Goal: Task Accomplishment & Management: Complete application form

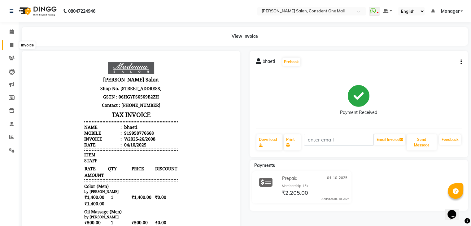
click at [14, 42] on span at bounding box center [11, 45] width 11 height 7
select select "service"
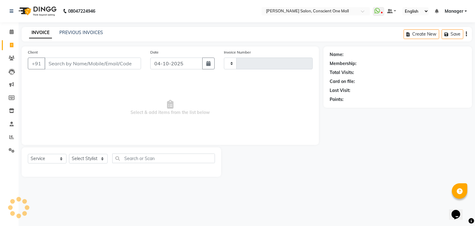
type input "2609"
select select "7575"
click at [11, 30] on icon at bounding box center [12, 31] width 4 height 5
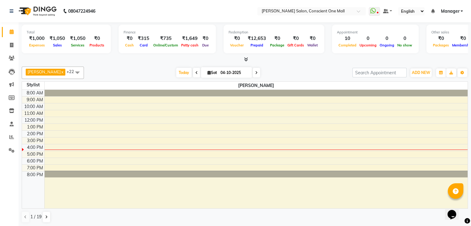
click at [6, 37] on link "Calendar" at bounding box center [9, 32] width 15 height 10
click at [10, 46] on icon at bounding box center [11, 45] width 3 height 5
select select "service"
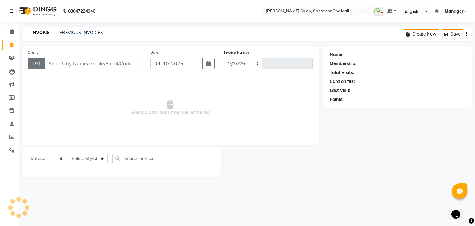
select select "7575"
type input "2609"
click at [57, 64] on input "Client" at bounding box center [93, 64] width 97 height 12
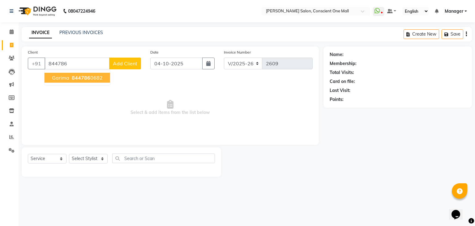
click at [71, 74] on button "Garima 844786 0682" at bounding box center [78, 78] width 66 height 10
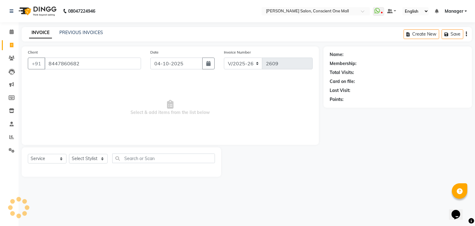
type input "8447860682"
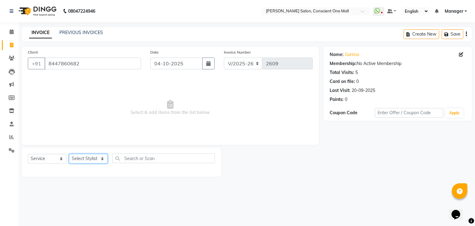
click at [92, 157] on select "Select Stylist AJAD AMAR AMIT ANSHU Bilal dharmander diya Harry himanshi HIMANS…" at bounding box center [88, 159] width 39 height 10
select select "69004"
click at [69, 154] on select "Select Stylist AJAD AMAR AMIT ANSHU Bilal dharmander diya Harry himanshi HIMANS…" at bounding box center [88, 159] width 39 height 10
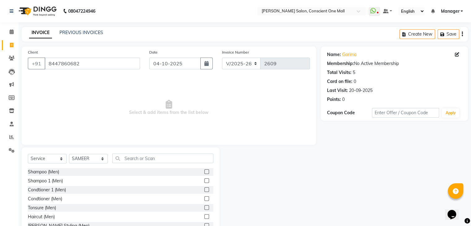
click at [204, 217] on label at bounding box center [206, 216] width 5 height 5
click at [204, 217] on input "checkbox" at bounding box center [206, 217] width 4 height 4
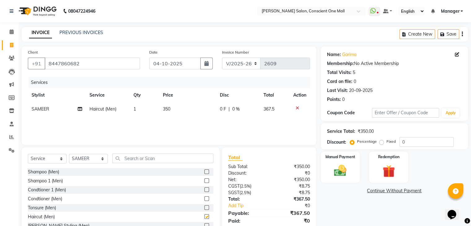
checkbox input "false"
click at [167, 111] on span "350" at bounding box center [166, 109] width 7 height 6
select select "69004"
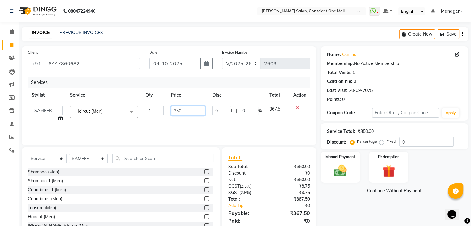
click at [184, 111] on input "350" at bounding box center [188, 111] width 34 height 10
type input "3"
type input "400"
click at [183, 117] on div "Services Stylist Service Qty Price Disc Total Action AJAD AMAR AMIT ANSHU Bilal…" at bounding box center [169, 108] width 282 height 62
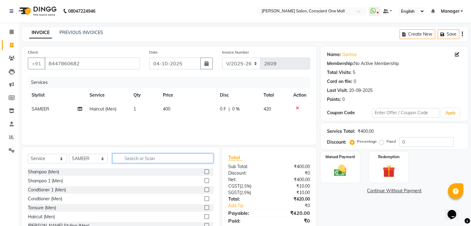
click at [168, 161] on input "text" at bounding box center [162, 159] width 101 height 10
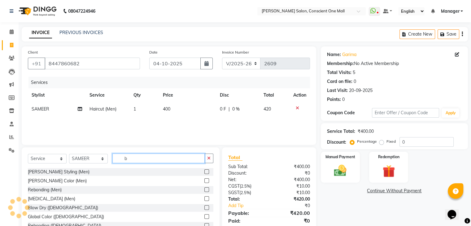
type input "b"
click at [204, 173] on label at bounding box center [206, 171] width 5 height 5
click at [204, 173] on input "checkbox" at bounding box center [206, 172] width 4 height 4
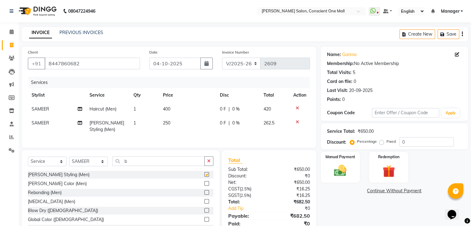
checkbox input "false"
click at [166, 124] on span "250" at bounding box center [166, 123] width 7 height 6
select select "69004"
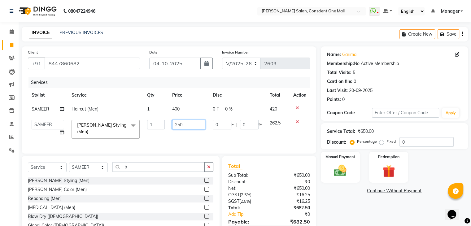
click at [190, 122] on input "250" at bounding box center [188, 125] width 33 height 10
type input "2"
type input "300"
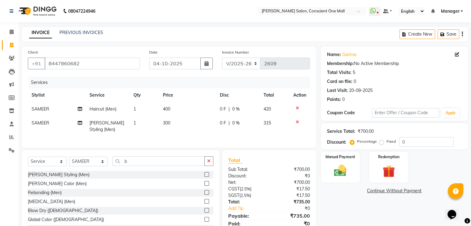
click at [182, 134] on td "300" at bounding box center [187, 126] width 57 height 20
select select "69004"
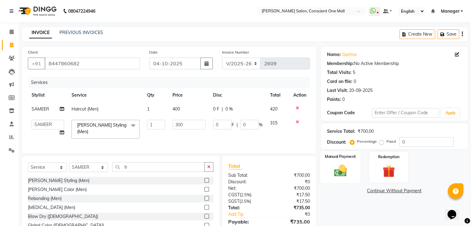
click at [343, 172] on img at bounding box center [340, 170] width 21 height 15
click at [390, 191] on span "CASH" at bounding box center [387, 191] width 13 height 7
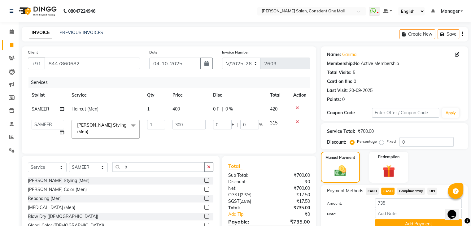
scroll to position [33, 0]
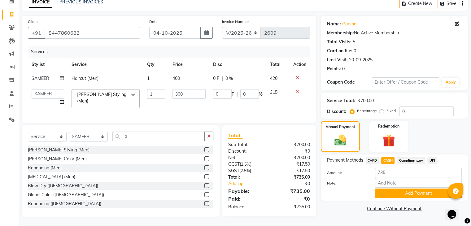
click at [390, 191] on button "Add Payment" at bounding box center [418, 194] width 87 height 10
click at [390, 191] on div "Name: Garima Membership: No Active Membership Total Visits: 5 Card on file: 0 L…" at bounding box center [397, 116] width 152 height 201
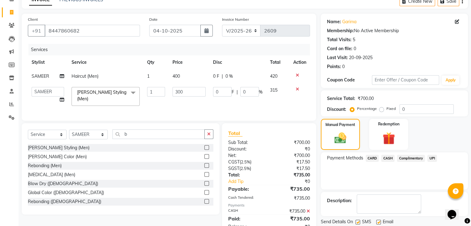
click at [402, 167] on div "Payment Methods CARD CASH Complimentary UPI" at bounding box center [394, 170] width 147 height 37
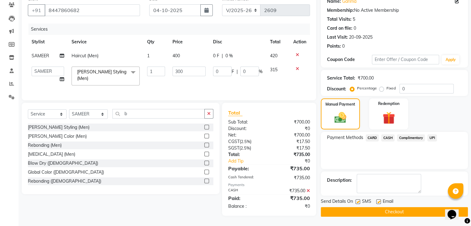
click at [390, 208] on button "Checkout" at bounding box center [394, 212] width 147 height 10
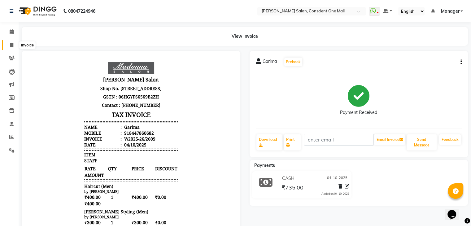
click at [11, 46] on icon at bounding box center [11, 45] width 3 height 5
select select "service"
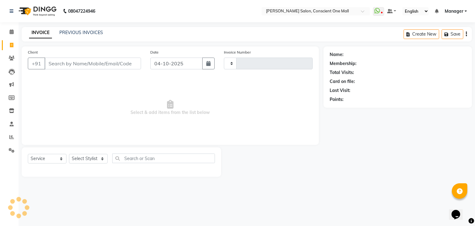
type input "2610"
select select "7575"
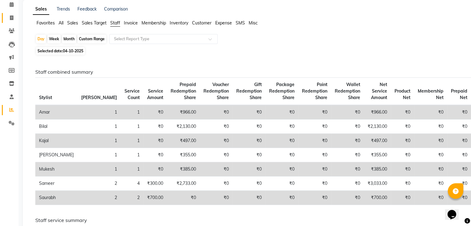
click at [10, 14] on link "Invoice" at bounding box center [9, 18] width 15 height 10
select select "service"
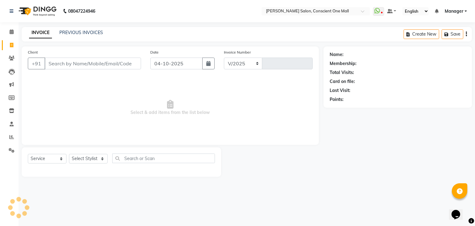
select select "7575"
type input "2609"
click at [81, 33] on link "PREVIOUS INVOICES" at bounding box center [81, 33] width 44 height 6
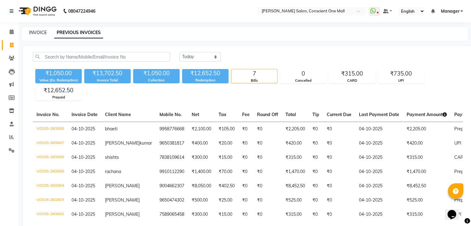
click at [35, 33] on link "INVOICE" at bounding box center [38, 33] width 18 height 6
select select "service"
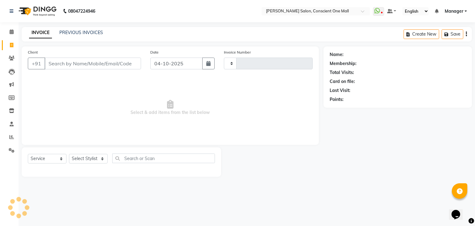
type input "2609"
select select "7575"
click at [12, 30] on icon at bounding box center [12, 31] width 4 height 5
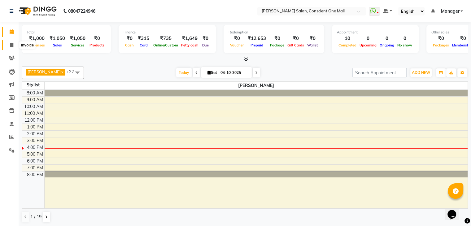
click at [10, 45] on icon at bounding box center [11, 45] width 3 height 5
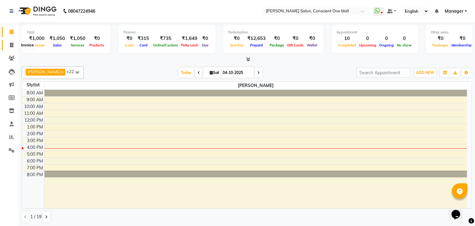
select select "service"
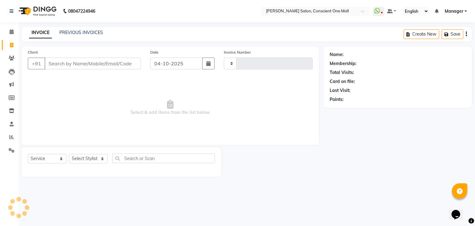
type input "2609"
select select "7575"
click at [11, 124] on icon at bounding box center [12, 124] width 4 height 5
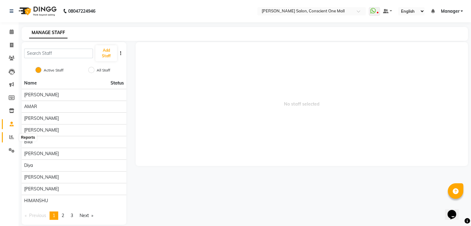
click at [11, 138] on icon at bounding box center [11, 137] width 5 height 5
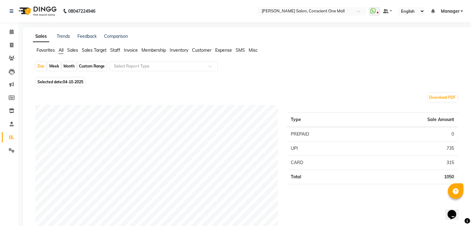
click at [114, 51] on span "Staff" at bounding box center [115, 50] width 10 height 6
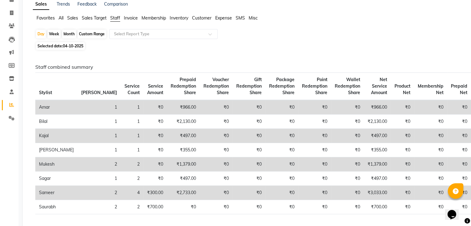
scroll to position [32, 0]
